Goal: Use online tool/utility: Utilize a website feature to perform a specific function

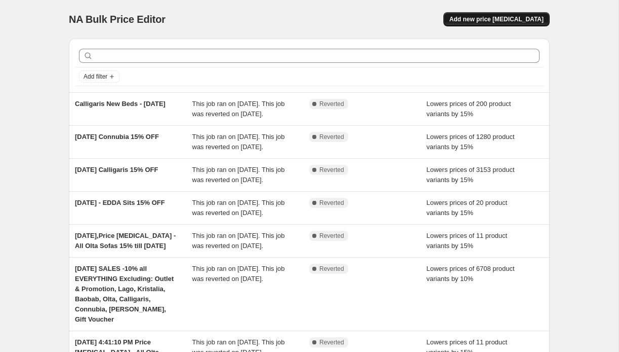
click at [495, 17] on span "Add new price [MEDICAL_DATA]" at bounding box center [497, 19] width 94 height 8
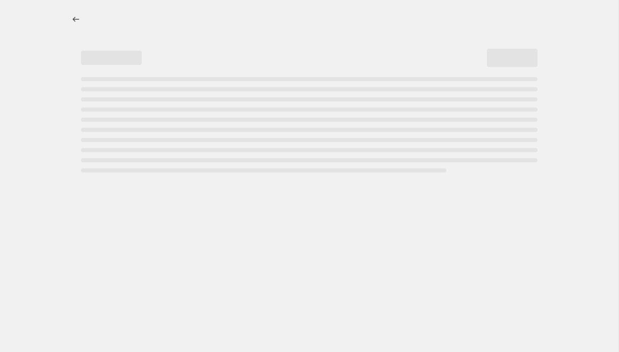
select select "percentage"
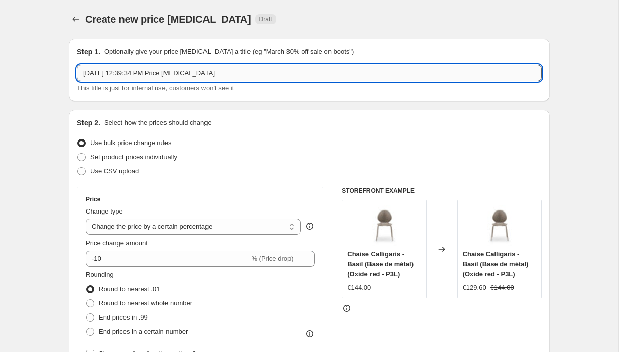
click at [231, 73] on input "[DATE] 12:39:34 PM Price [MEDICAL_DATA]" at bounding box center [309, 73] width 465 height 16
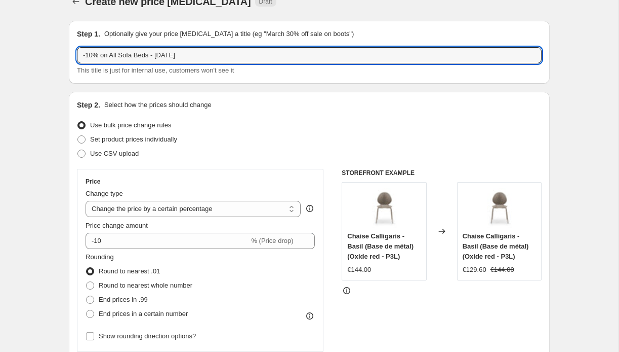
scroll to position [17, 0]
click at [91, 57] on input "-10% on All Sofa Beds - [DATE]" at bounding box center [309, 56] width 465 height 16
type input "-15% on All Sofa Beds - [DATE]"
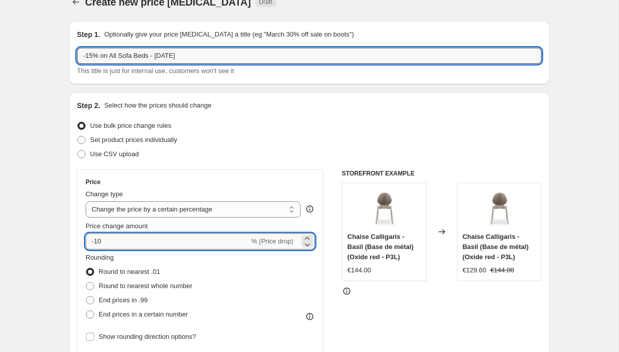
click at [99, 240] on input "-10" at bounding box center [168, 241] width 164 height 16
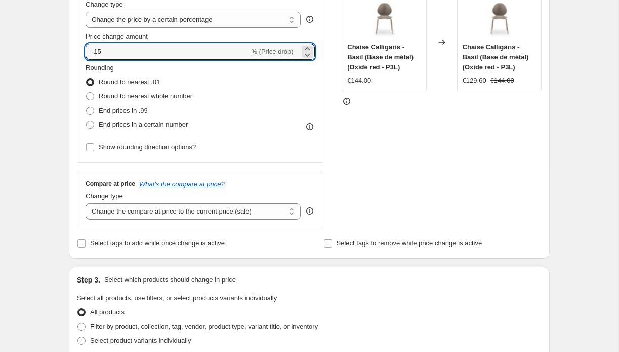
scroll to position [201, 0]
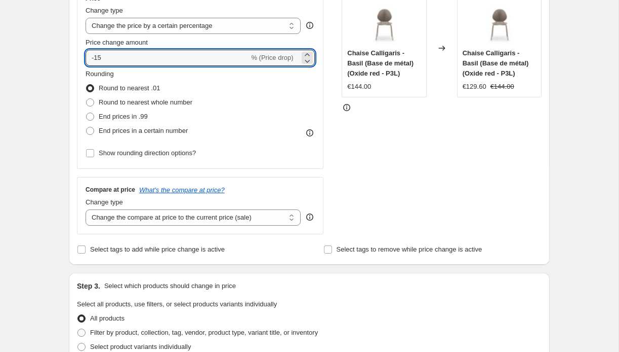
type input "-15"
